Goal: Task Accomplishment & Management: Use online tool/utility

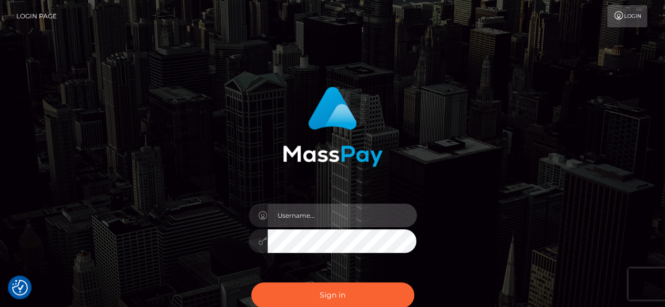
click at [331, 217] on input "text" at bounding box center [342, 216] width 149 height 24
type input "v.hernandez"
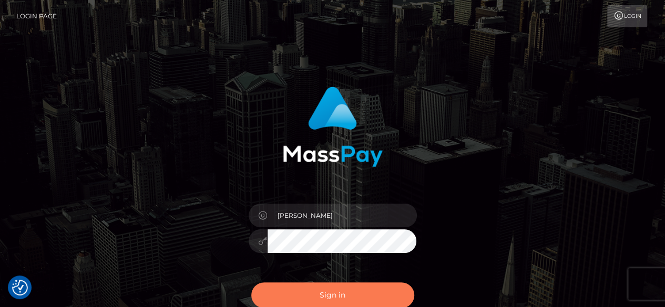
click at [335, 286] on button "Sign in" at bounding box center [332, 296] width 163 height 26
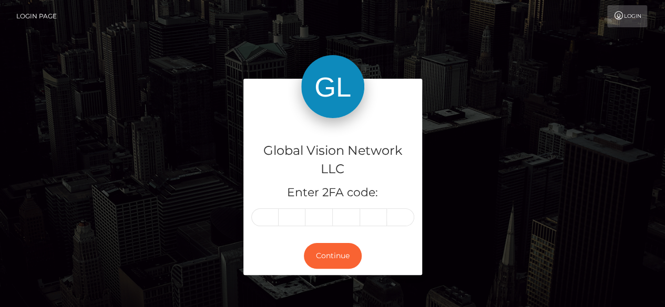
click at [262, 213] on input "text" at bounding box center [264, 218] width 27 height 18
type input "5"
type input "0"
type input "7"
type input "8"
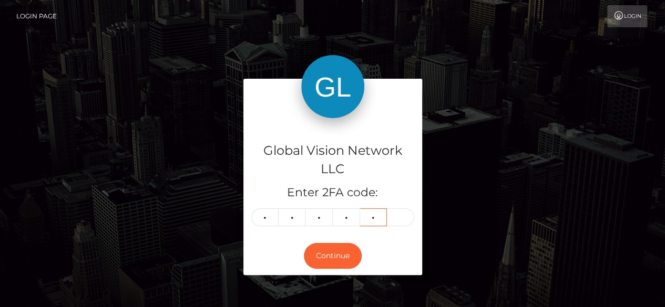
type input "1"
type input "4"
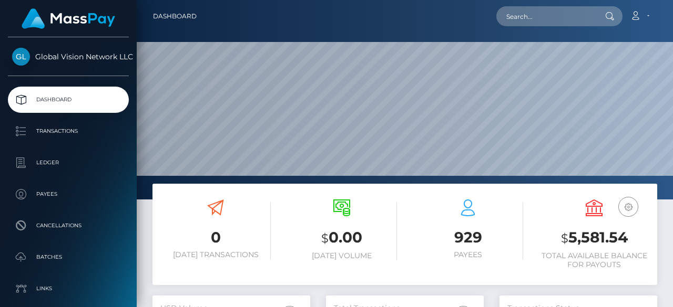
scroll to position [186, 158]
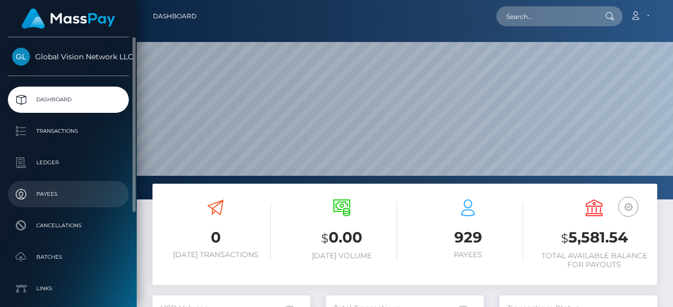
click at [71, 202] on p "Payees" at bounding box center [68, 195] width 112 height 16
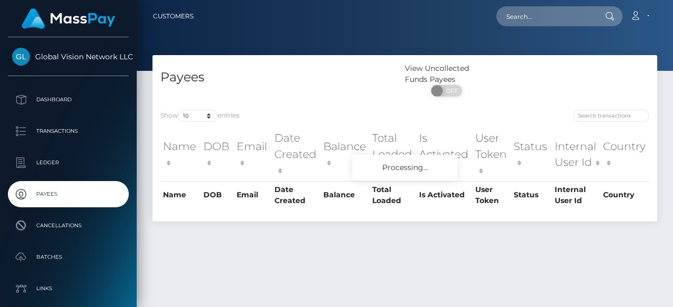
click at [589, 109] on div "Show 10 25 50 100 250 entries Name DOB Email Date Created Balance Total Loaded …" at bounding box center [404, 162] width 505 height 120
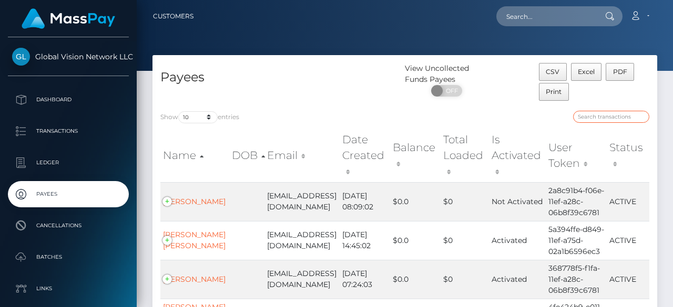
click at [590, 111] on input "search" at bounding box center [611, 117] width 76 height 12
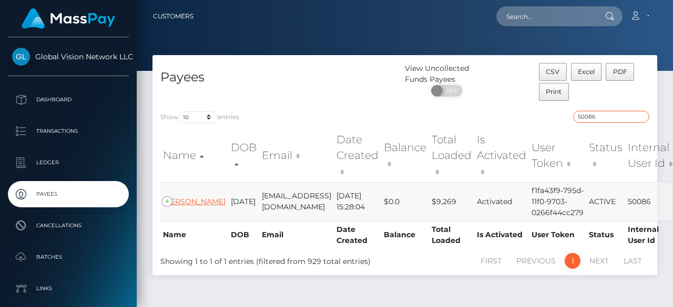
type input "50086"
click at [181, 207] on link "Carlos Yanes" at bounding box center [194, 201] width 63 height 9
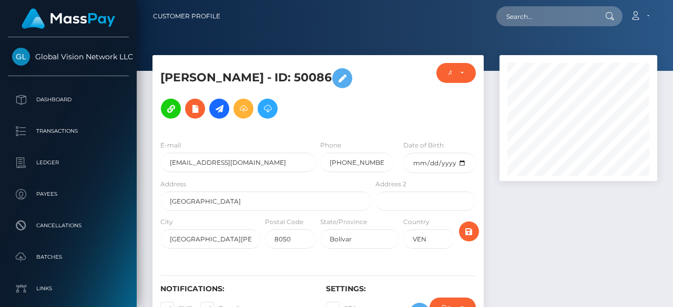
scroll to position [126, 158]
click at [237, 112] on icon at bounding box center [243, 108] width 13 height 13
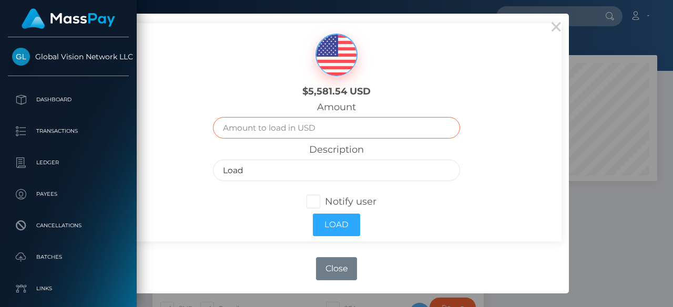
click at [321, 124] on input "text" at bounding box center [336, 128] width 247 height 22
type input "1100"
click at [325, 201] on span at bounding box center [325, 202] width 0 height 12
click at [314, 201] on input "Notify user" at bounding box center [317, 201] width 7 height 7
checkbox input "true"
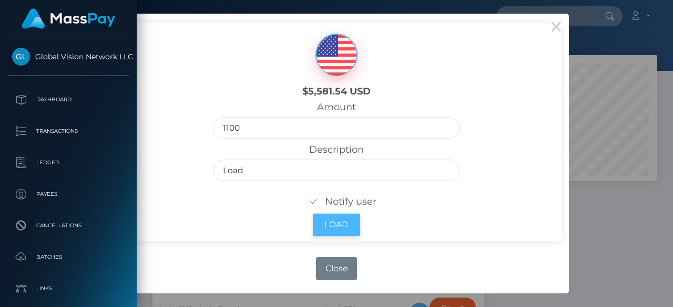
click at [343, 229] on button "Load" at bounding box center [336, 225] width 47 height 23
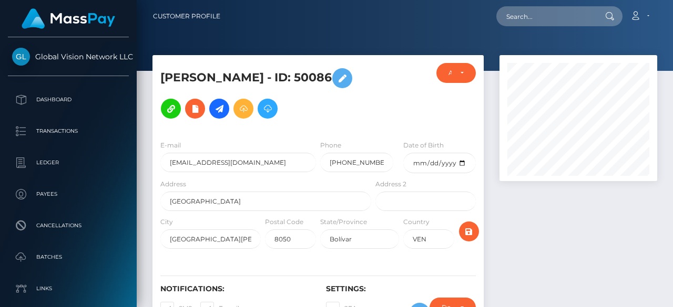
click at [45, 196] on p "Payees" at bounding box center [68, 195] width 112 height 16
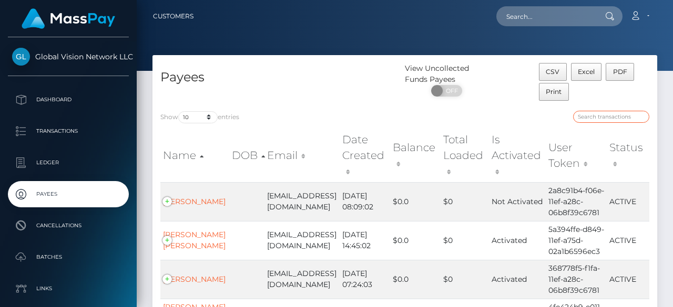
click at [596, 118] on input "search" at bounding box center [611, 117] width 76 height 12
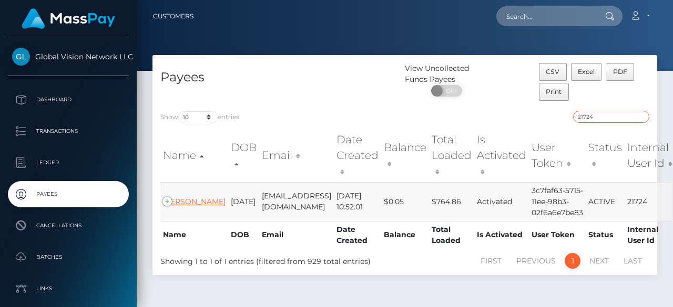
type input "21724"
click at [183, 207] on link "Haydee Hidalgo" at bounding box center [194, 201] width 63 height 9
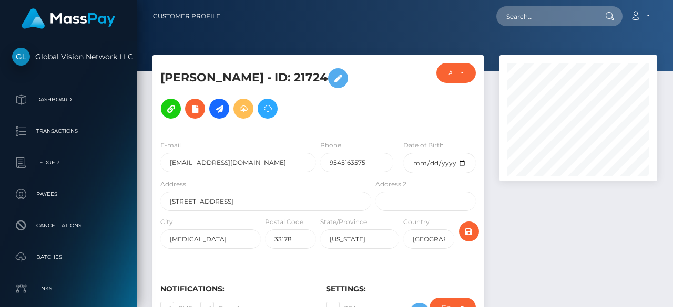
scroll to position [126, 158]
click at [238, 110] on icon at bounding box center [243, 108] width 13 height 13
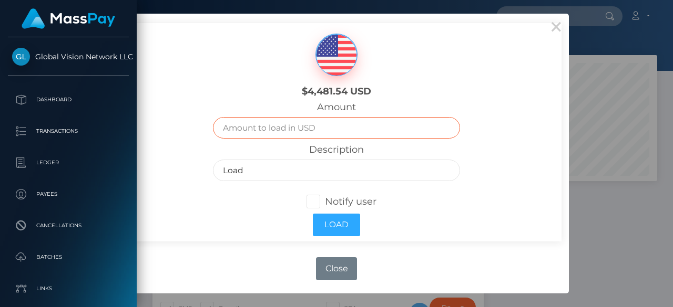
click at [290, 135] on input "text" at bounding box center [336, 128] width 247 height 22
type input "373"
drag, startPoint x: 312, startPoint y: 207, endPoint x: 319, endPoint y: 210, distance: 8.2
click at [325, 207] on span at bounding box center [325, 202] width 0 height 12
click at [314, 204] on input "Notify user" at bounding box center [317, 201] width 7 height 7
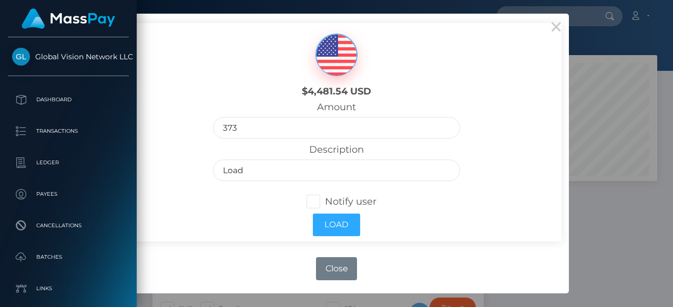
checkbox input "true"
click at [346, 224] on button "Load" at bounding box center [336, 225] width 47 height 23
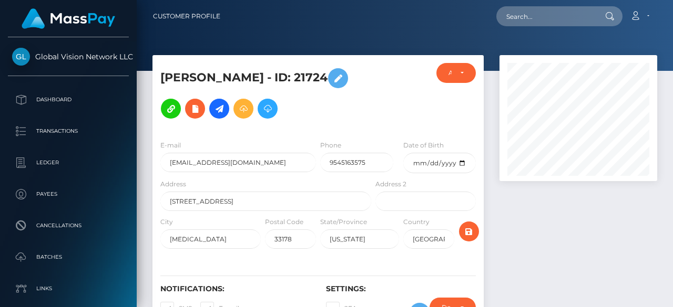
scroll to position [126, 158]
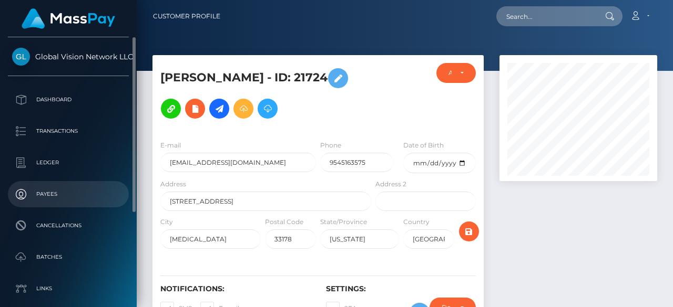
click at [38, 197] on p "Payees" at bounding box center [68, 195] width 112 height 16
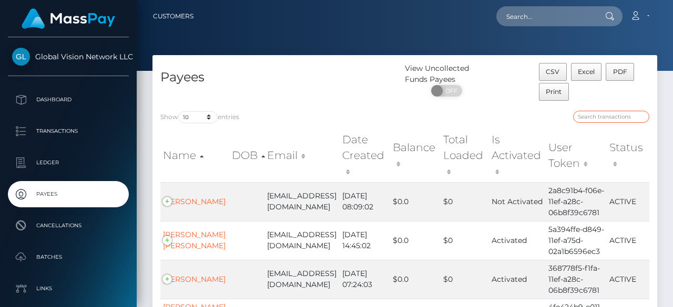
click at [597, 114] on input "search" at bounding box center [611, 117] width 76 height 12
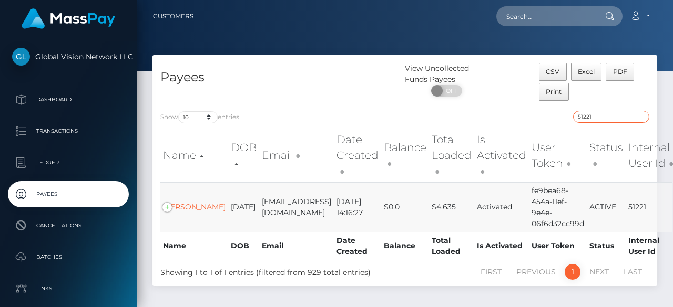
type input "51221"
click at [184, 210] on link "Claudia Aragon Canas" at bounding box center [194, 206] width 63 height 9
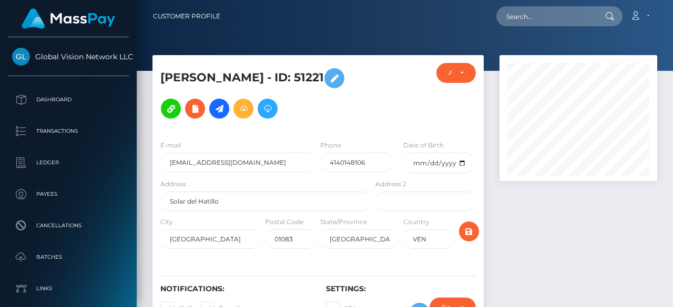
scroll to position [126, 158]
click at [250, 102] on icon at bounding box center [243, 108] width 13 height 13
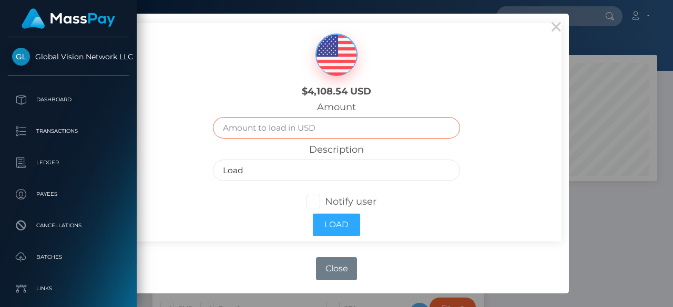
click at [281, 133] on input "text" at bounding box center [336, 128] width 247 height 22
type input "500"
click at [325, 199] on span at bounding box center [325, 202] width 0 height 12
click at [314, 199] on input "Notify user" at bounding box center [317, 201] width 7 height 7
checkbox input "true"
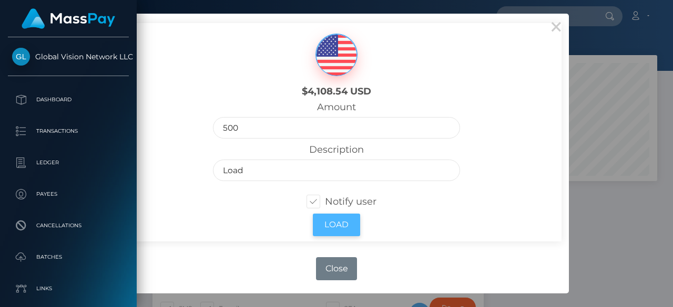
click at [344, 231] on button "Load" at bounding box center [336, 225] width 47 height 23
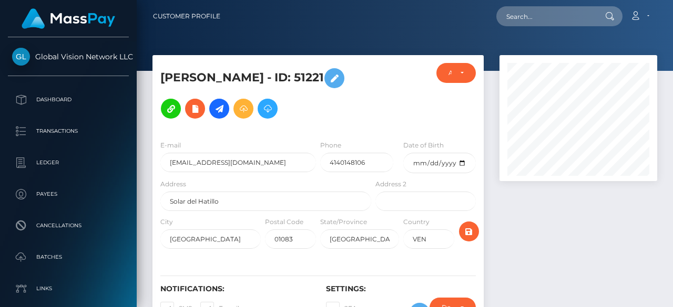
scroll to position [126, 158]
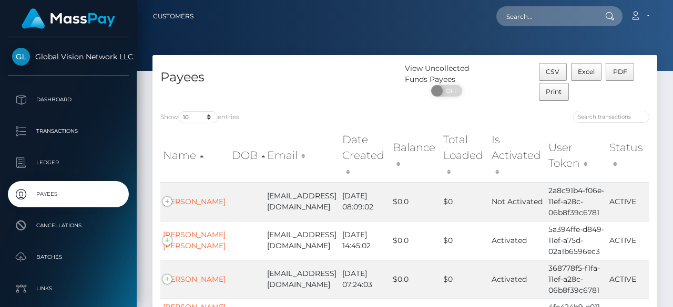
click at [282, 89] on div "Payees" at bounding box center [278, 83] width 252 height 40
click at [591, 117] on input "search" at bounding box center [611, 117] width 76 height 12
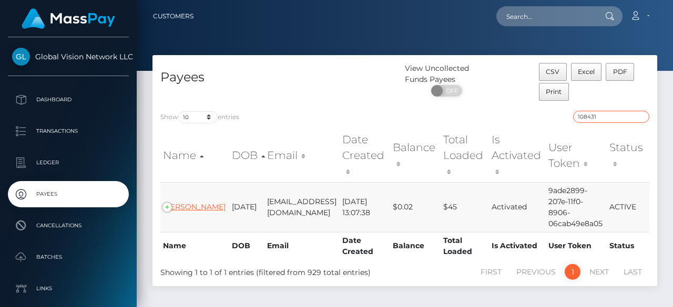
type input "108431"
click at [186, 202] on link "Martha Noguera" at bounding box center [194, 206] width 63 height 9
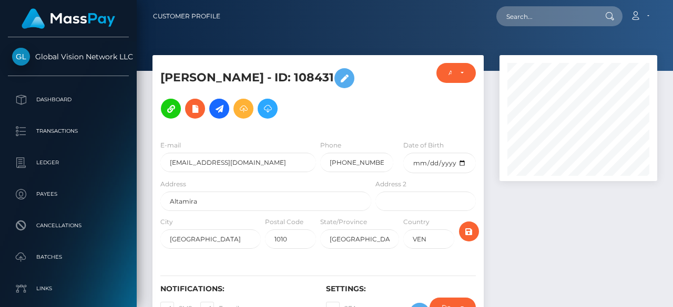
scroll to position [126, 158]
click at [244, 113] on icon at bounding box center [243, 108] width 13 height 13
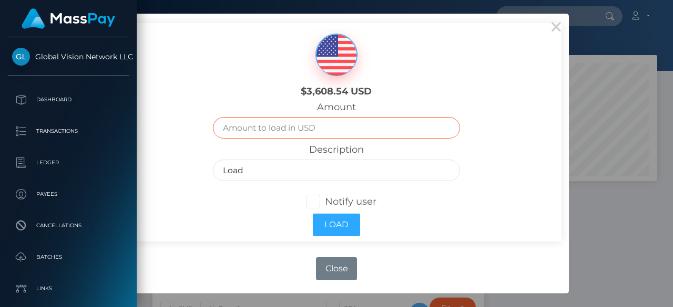
click at [243, 133] on input "text" at bounding box center [336, 128] width 247 height 22
type input "37"
drag, startPoint x: 222, startPoint y: 218, endPoint x: 252, endPoint y: 214, distance: 30.8
click at [222, 218] on div "Load" at bounding box center [336, 225] width 262 height 33
click at [325, 203] on span at bounding box center [325, 202] width 0 height 12
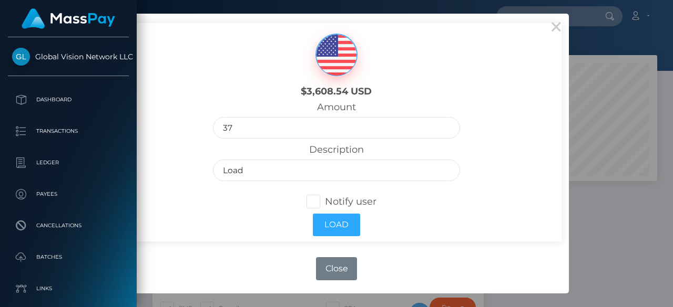
click at [317, 203] on input "Notify user" at bounding box center [317, 201] width 7 height 7
checkbox input "true"
click at [348, 230] on button "Load" at bounding box center [336, 225] width 47 height 23
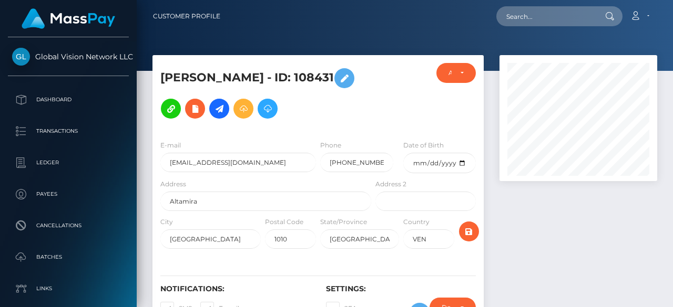
click at [63, 193] on p "Payees" at bounding box center [68, 195] width 112 height 16
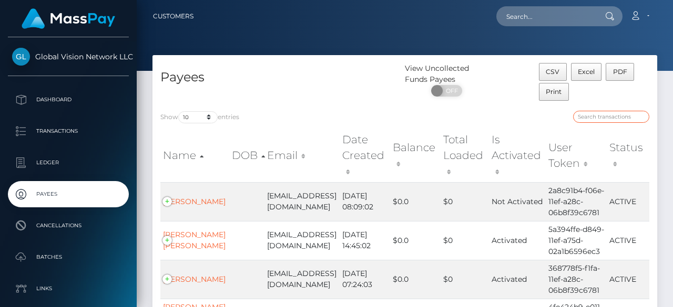
click at [600, 121] on input "search" at bounding box center [611, 117] width 76 height 12
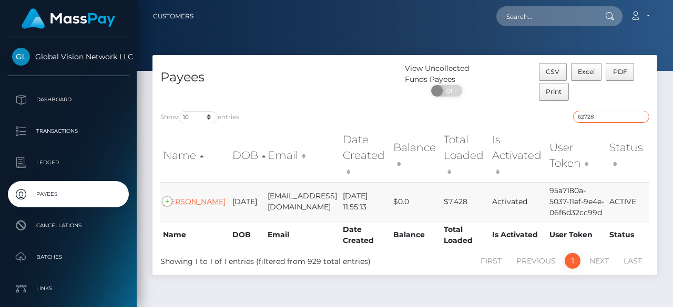
type input "62728"
click at [192, 197] on link "GLADYS OLIVERAS" at bounding box center [194, 201] width 63 height 9
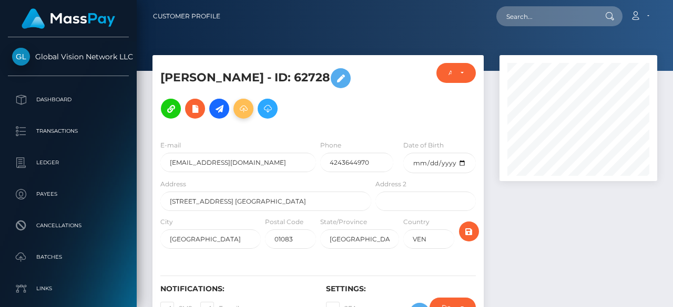
scroll to position [126, 158]
click at [248, 112] on icon at bounding box center [243, 108] width 13 height 13
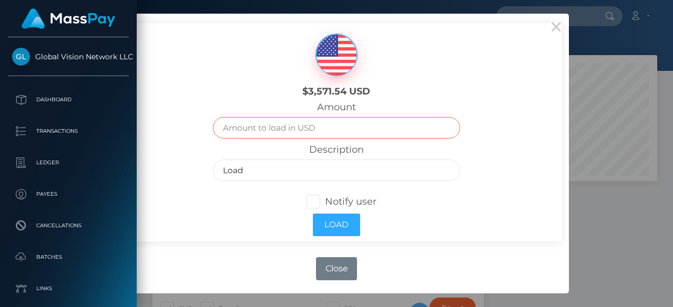
click at [378, 132] on input "text" at bounding box center [336, 128] width 247 height 22
type input "408"
click at [325, 200] on span at bounding box center [325, 202] width 0 height 12
click at [320, 200] on input "Notify user" at bounding box center [317, 201] width 7 height 7
checkbox input "true"
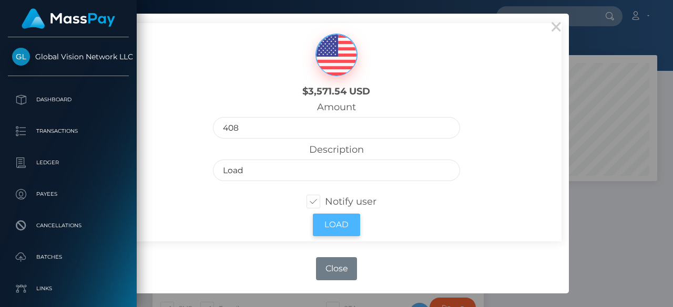
click at [342, 227] on button "Load" at bounding box center [336, 225] width 47 height 23
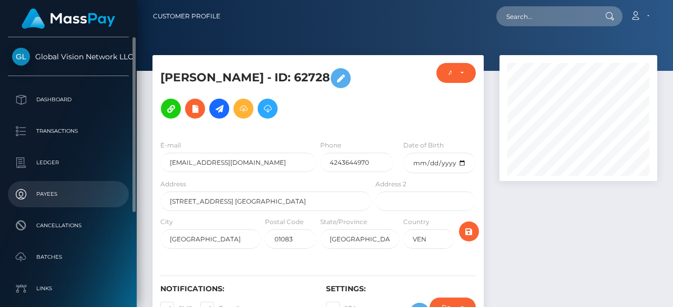
scroll to position [126, 158]
click at [48, 202] on p "Payees" at bounding box center [68, 195] width 112 height 16
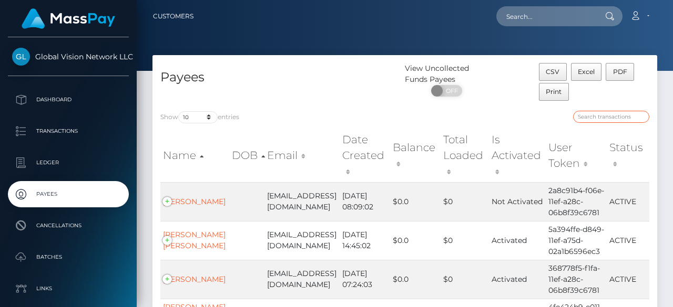
click at [614, 116] on input "search" at bounding box center [611, 117] width 76 height 12
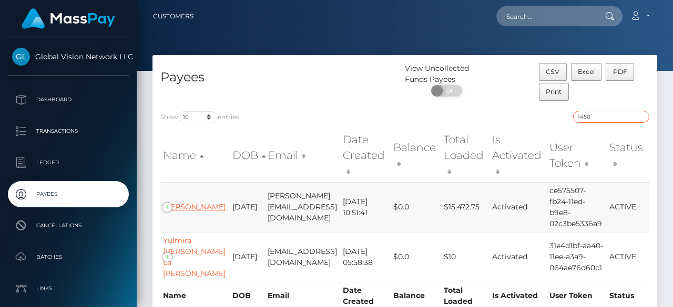
type input "1450"
click at [183, 203] on link "Diana Grisales" at bounding box center [194, 206] width 63 height 9
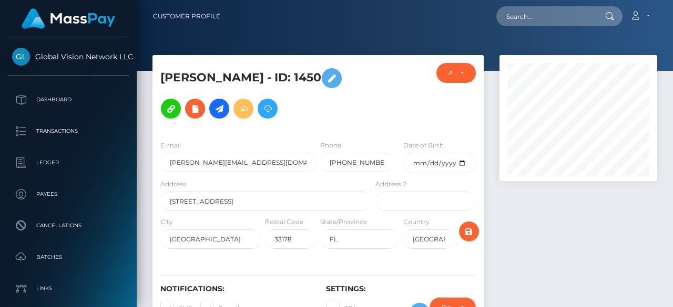
click at [237, 109] on icon at bounding box center [243, 108] width 13 height 13
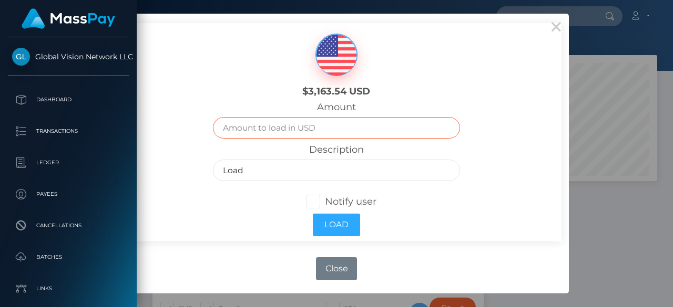
click at [301, 129] on input "text" at bounding box center [336, 128] width 247 height 22
type input "82"
click at [325, 201] on span at bounding box center [325, 202] width 0 height 12
click at [314, 201] on input "Notify user" at bounding box center [317, 201] width 7 height 7
checkbox input "true"
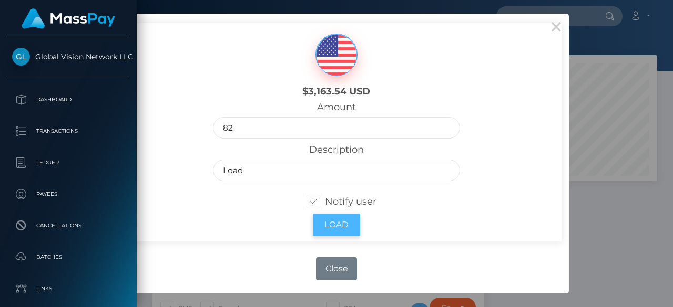
click at [351, 224] on button "Load" at bounding box center [336, 225] width 47 height 23
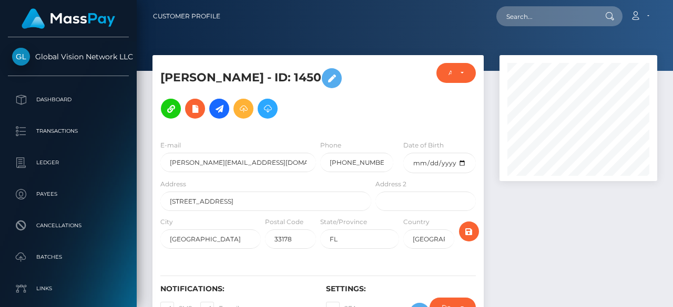
scroll to position [126, 158]
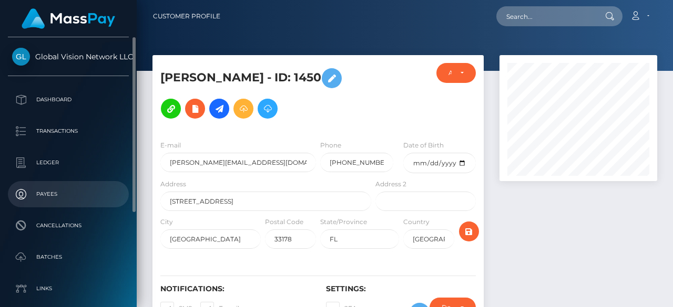
click at [58, 201] on p "Payees" at bounding box center [68, 195] width 112 height 16
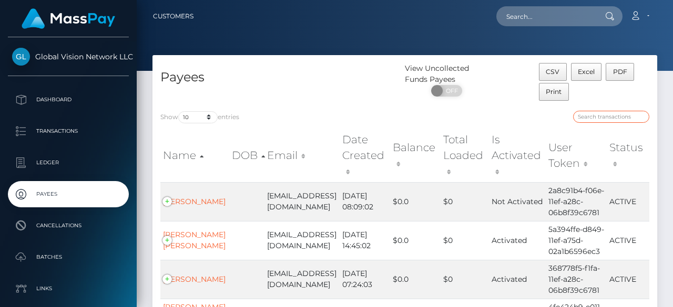
click at [599, 115] on input "search" at bounding box center [611, 117] width 76 height 12
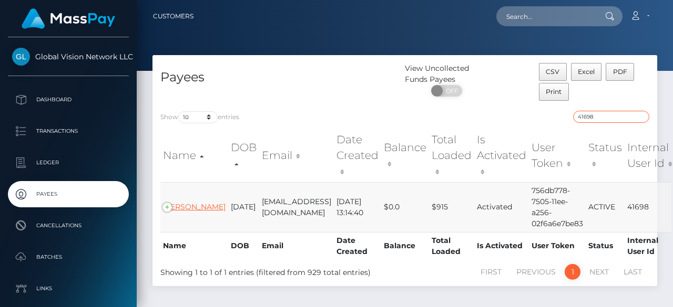
type input "41698"
click at [178, 212] on link "[PERSON_NAME]" at bounding box center [194, 206] width 63 height 9
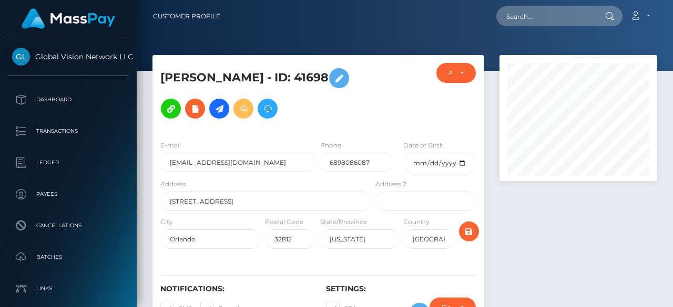
scroll to position [126, 158]
click at [237, 112] on icon at bounding box center [243, 108] width 13 height 13
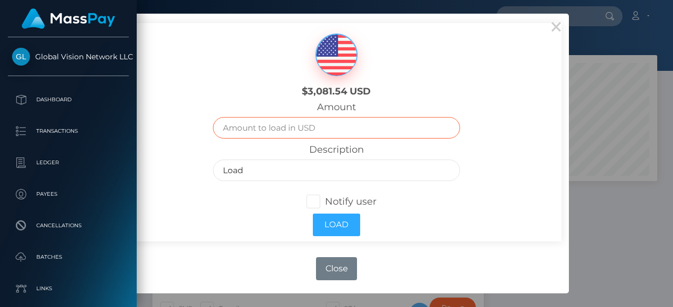
click at [272, 125] on input "text" at bounding box center [336, 128] width 247 height 22
type input "2000"
click at [325, 203] on span at bounding box center [325, 202] width 0 height 12
click at [314, 203] on input "Notify user" at bounding box center [317, 201] width 7 height 7
checkbox input "true"
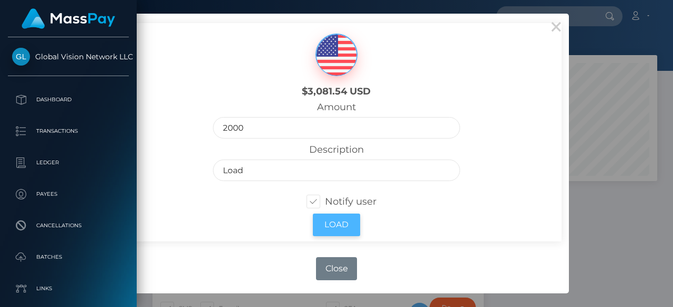
click at [330, 227] on button "Load" at bounding box center [336, 225] width 47 height 23
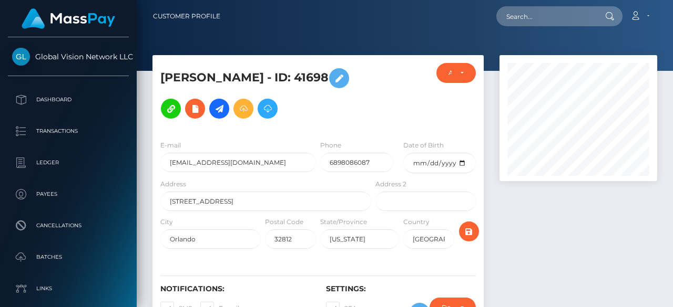
scroll to position [126, 158]
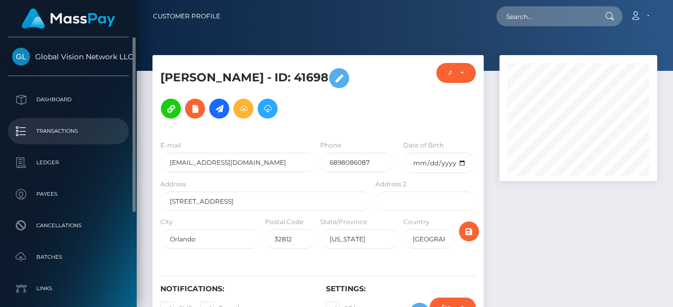
click at [54, 135] on p "Transactions" at bounding box center [68, 132] width 112 height 16
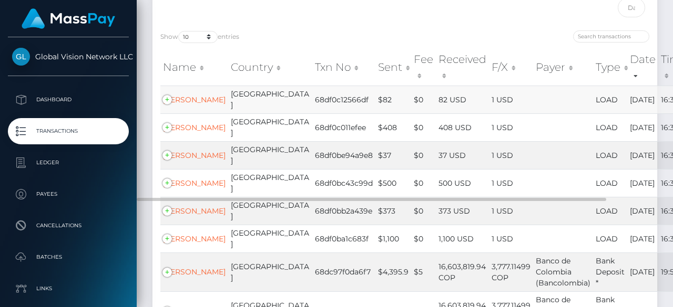
scroll to position [158, 0]
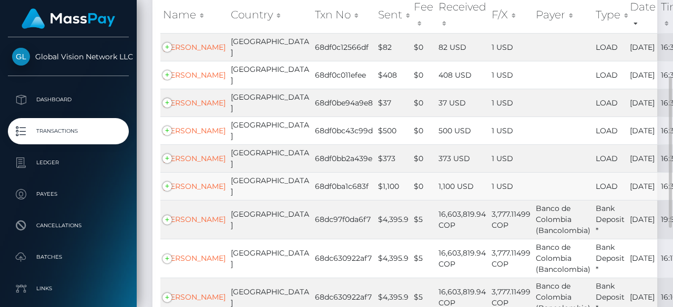
click at [312, 198] on td "68df0ba1c683f" at bounding box center [343, 186] width 63 height 28
copy td "68df0ba1c683f"
click at [312, 168] on td "68df0bb2a439e" at bounding box center [343, 159] width 63 height 28
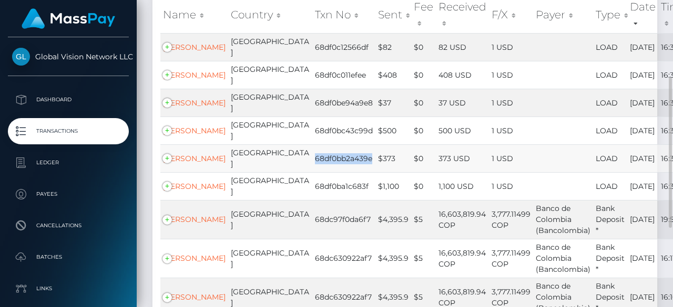
copy td "68df0bb2a439e"
click at [312, 138] on td "68df0bc43c99d" at bounding box center [343, 131] width 63 height 28
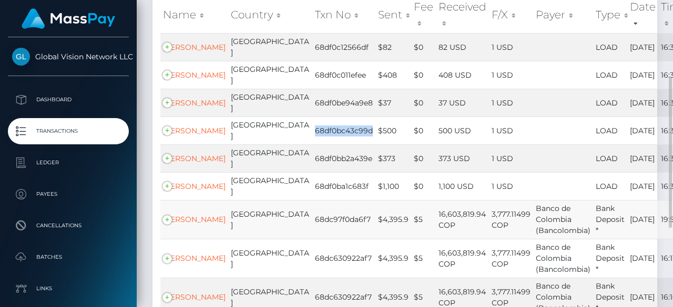
copy td "68df0bc43c99d"
click at [312, 99] on td "68df0be94a9e8" at bounding box center [343, 103] width 63 height 28
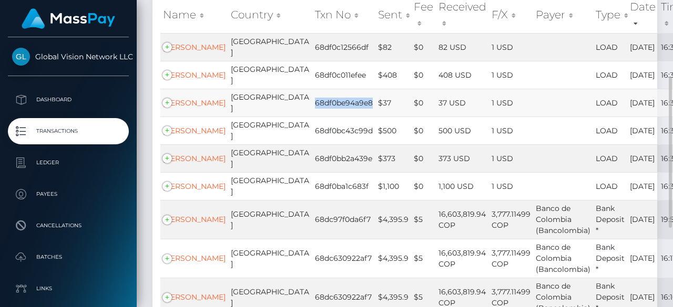
click at [312, 99] on td "68df0be94a9e8" at bounding box center [343, 103] width 63 height 28
copy td "68df0be94a9e8"
click at [312, 74] on td "68df0c011efee" at bounding box center [343, 75] width 63 height 28
copy td "68df0c011efee"
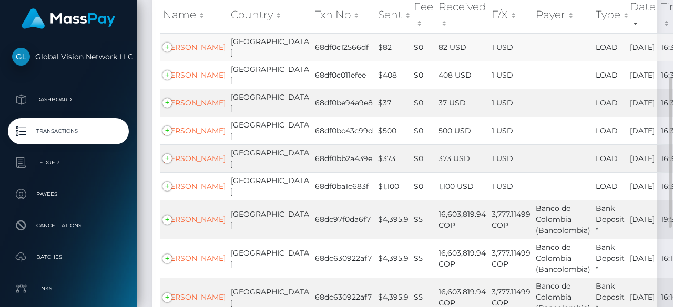
click at [312, 42] on td "68df0c12566df" at bounding box center [343, 47] width 63 height 28
copy td "68df0c12566df"
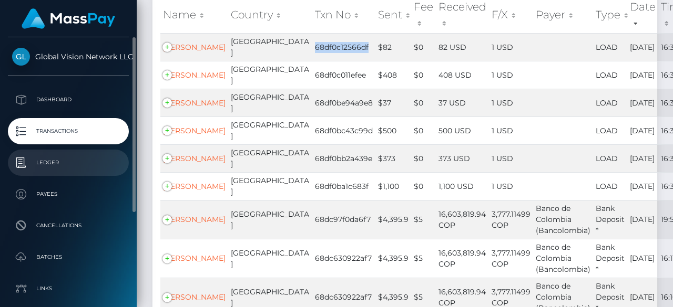
click at [46, 159] on p "Ledger" at bounding box center [68, 163] width 112 height 16
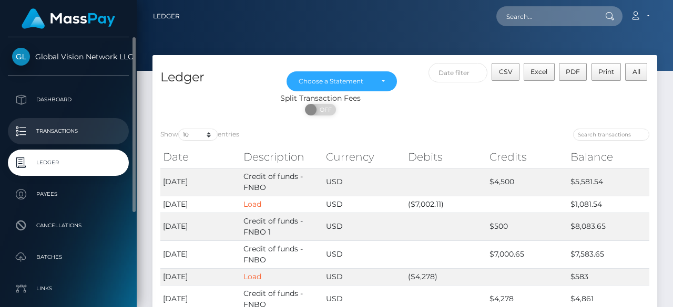
click at [66, 134] on p "Transactions" at bounding box center [68, 132] width 112 height 16
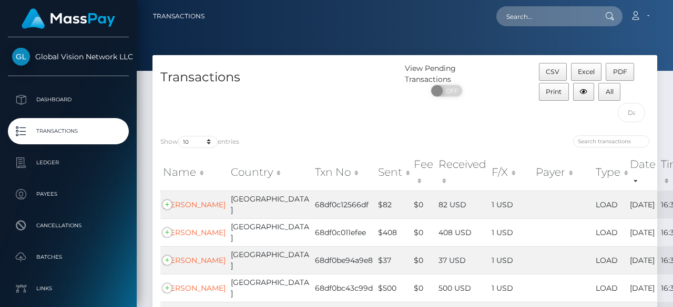
click at [66, 134] on p "Transactions" at bounding box center [68, 132] width 112 height 16
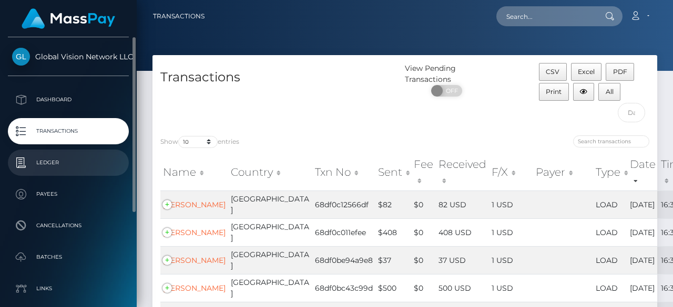
click at [99, 172] on link "Ledger" at bounding box center [68, 163] width 121 height 26
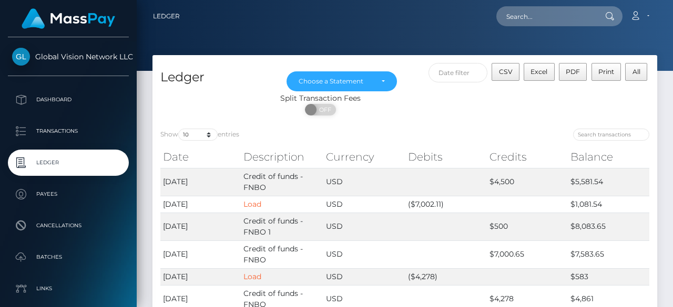
click at [92, 135] on p "Transactions" at bounding box center [68, 132] width 112 height 16
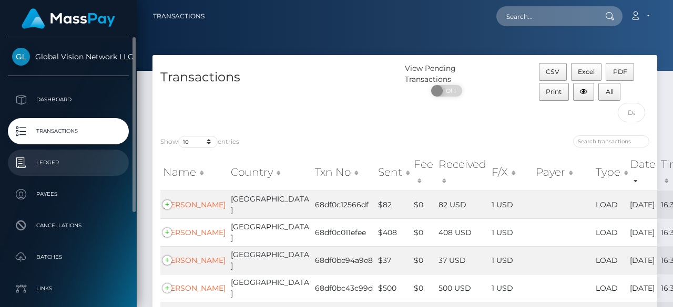
click at [49, 168] on p "Ledger" at bounding box center [68, 163] width 112 height 16
click at [75, 152] on link "Ledger" at bounding box center [68, 163] width 121 height 26
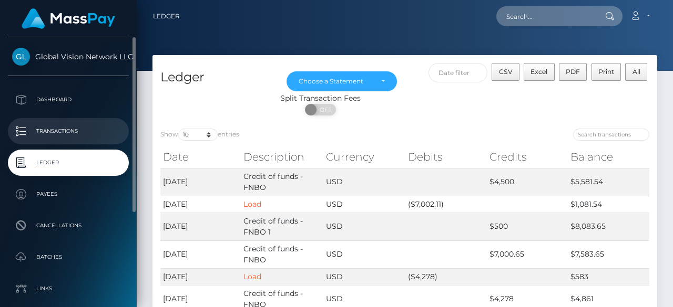
click at [79, 139] on link "Transactions" at bounding box center [68, 131] width 121 height 26
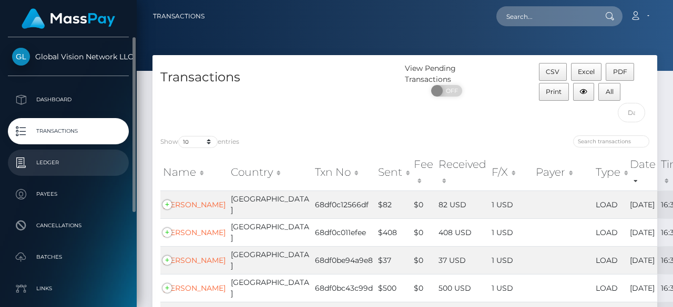
click at [55, 153] on link "Ledger" at bounding box center [68, 163] width 121 height 26
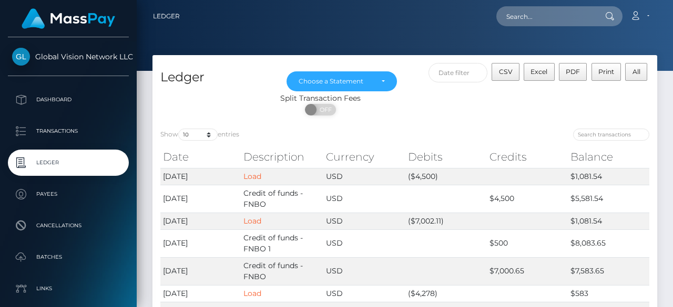
click at [64, 135] on p "Transactions" at bounding box center [68, 132] width 112 height 16
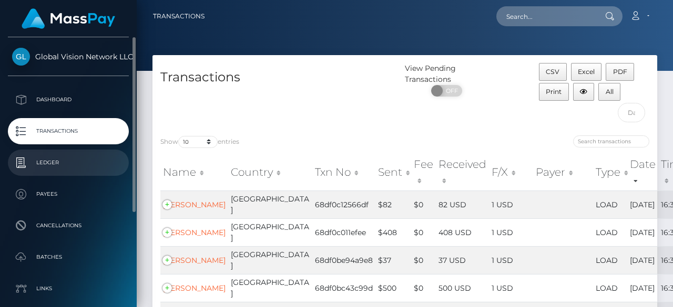
click at [85, 171] on link "Ledger" at bounding box center [68, 163] width 121 height 26
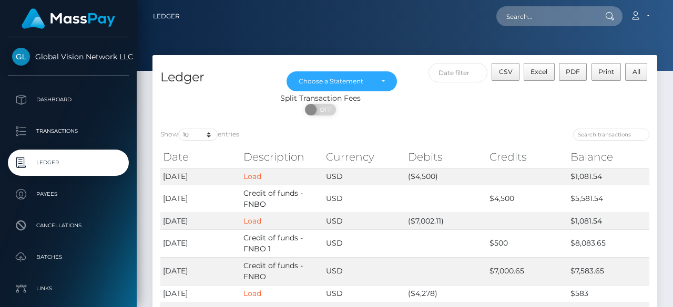
click at [76, 133] on p "Transactions" at bounding box center [68, 132] width 112 height 16
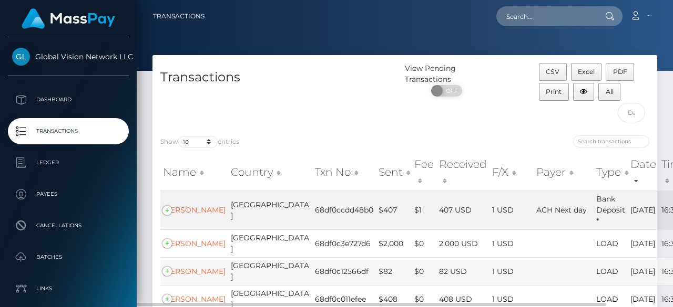
scroll to position [53, 0]
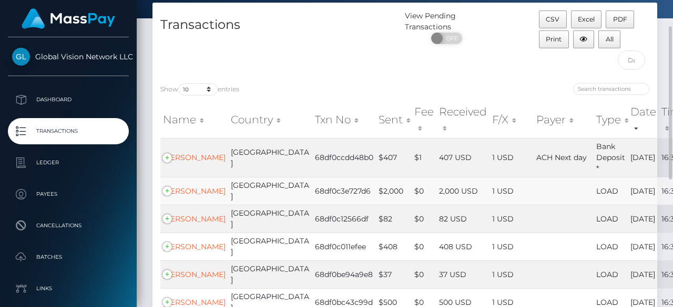
click at [312, 189] on td "68df0c3e727d6" at bounding box center [344, 191] width 64 height 28
copy td "68df0c3e727d6"
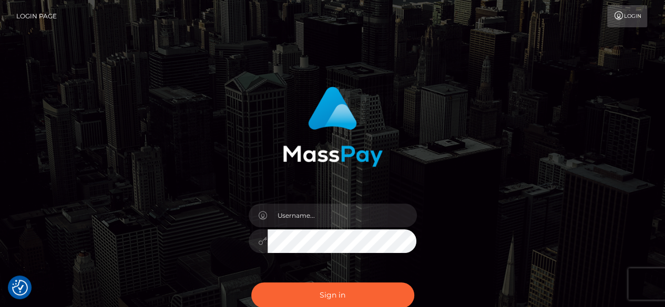
type input "[PERSON_NAME]"
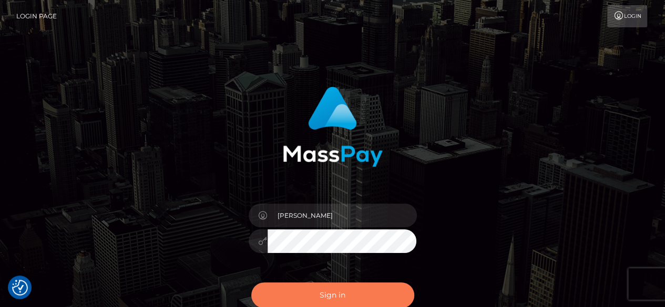
click at [329, 294] on button "Sign in" at bounding box center [332, 296] width 163 height 26
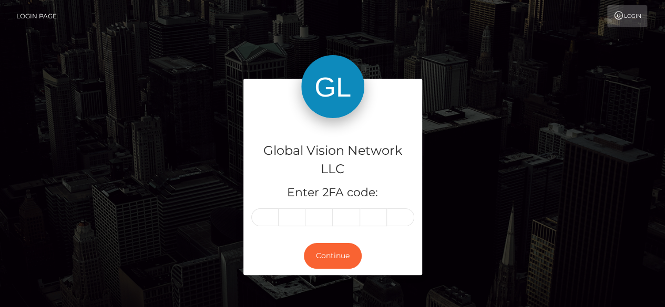
click at [265, 223] on input "text" at bounding box center [264, 218] width 27 height 18
type input "5"
type input "4"
type input "1"
type input "3"
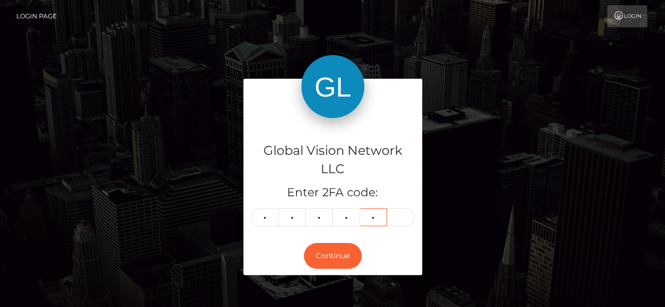
type input "8"
type input "1"
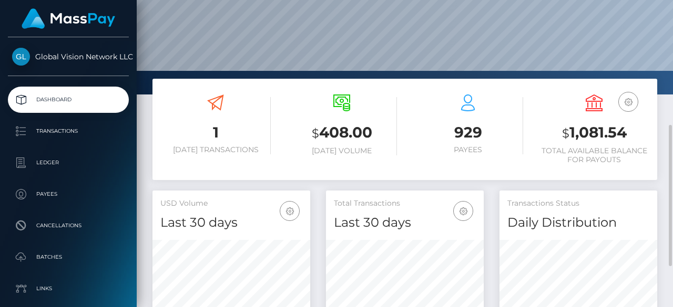
scroll to position [158, 0]
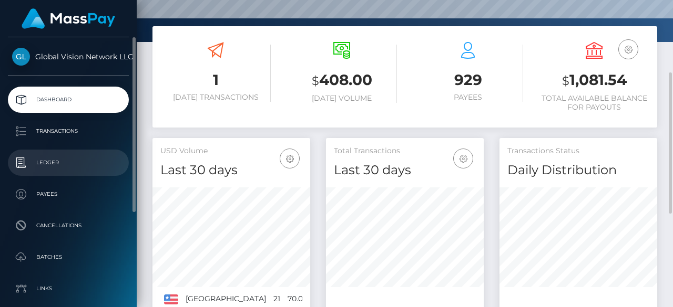
click at [67, 160] on p "Ledger" at bounding box center [68, 163] width 112 height 16
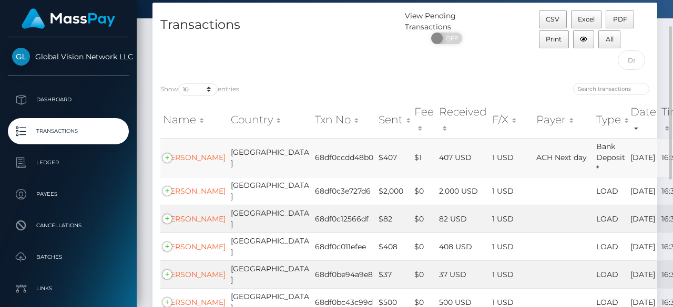
scroll to position [158, 0]
